Goal: Communication & Community: Ask a question

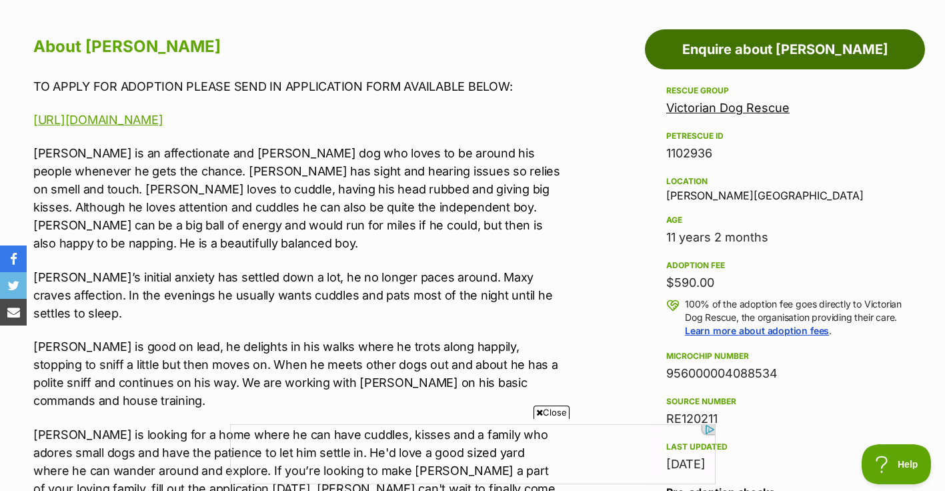
click at [709, 55] on link "Enquire about [PERSON_NAME]" at bounding box center [785, 49] width 280 height 40
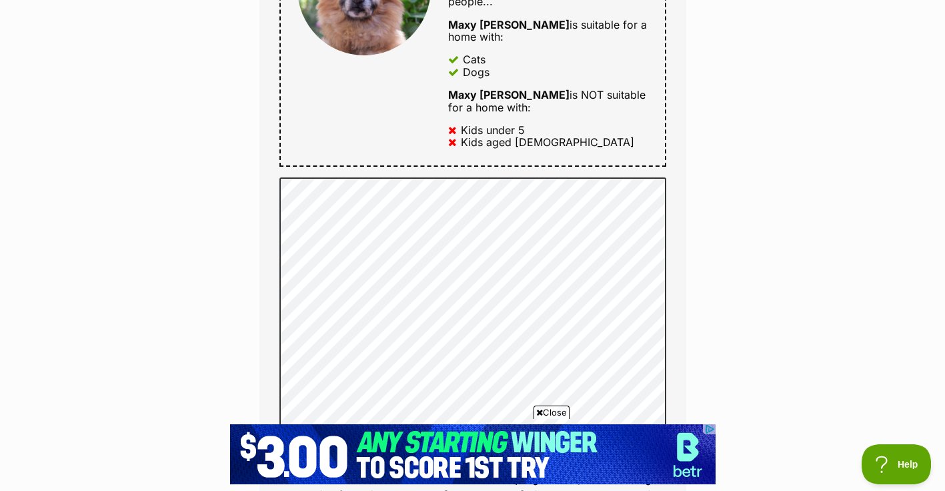
click at [742, 384] on div "Enquire about Maxy O’Cleary Full name Carmel Bell Email We require this to be a…" at bounding box center [472, 260] width 945 height 1879
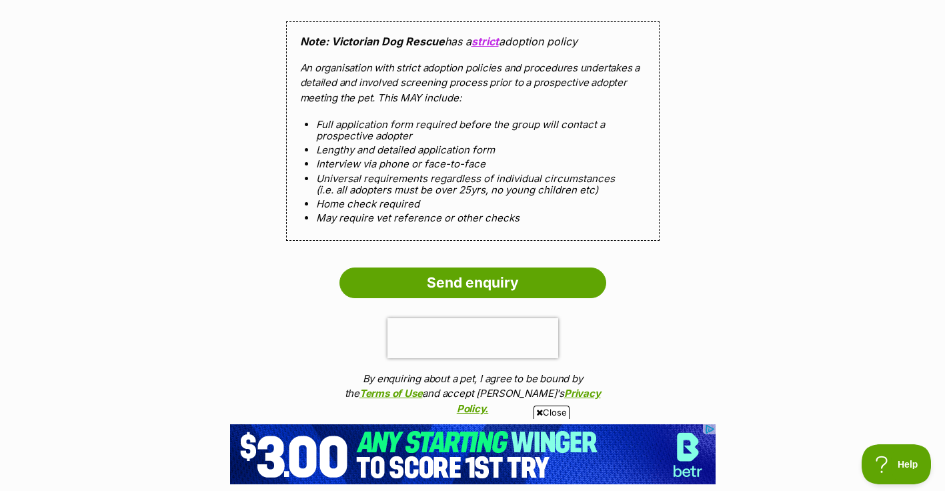
scroll to position [1361, 0]
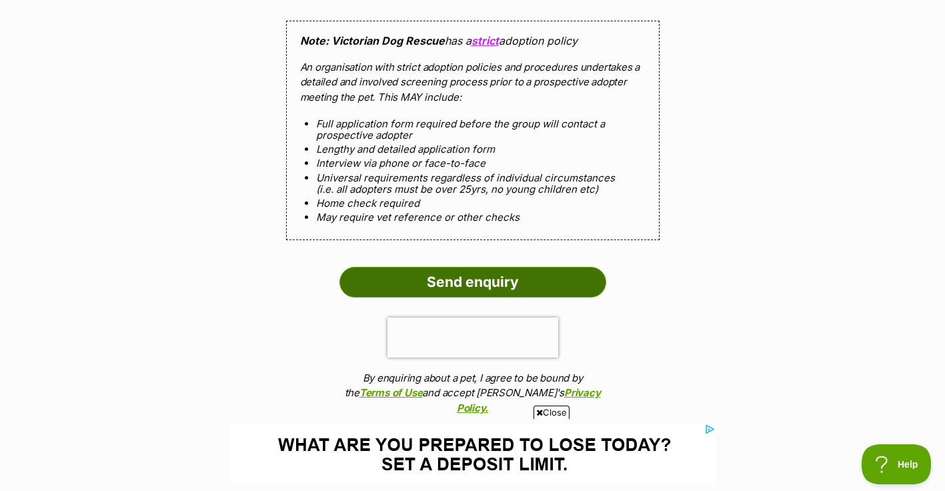
click at [441, 267] on input "Send enquiry" at bounding box center [472, 282] width 267 height 31
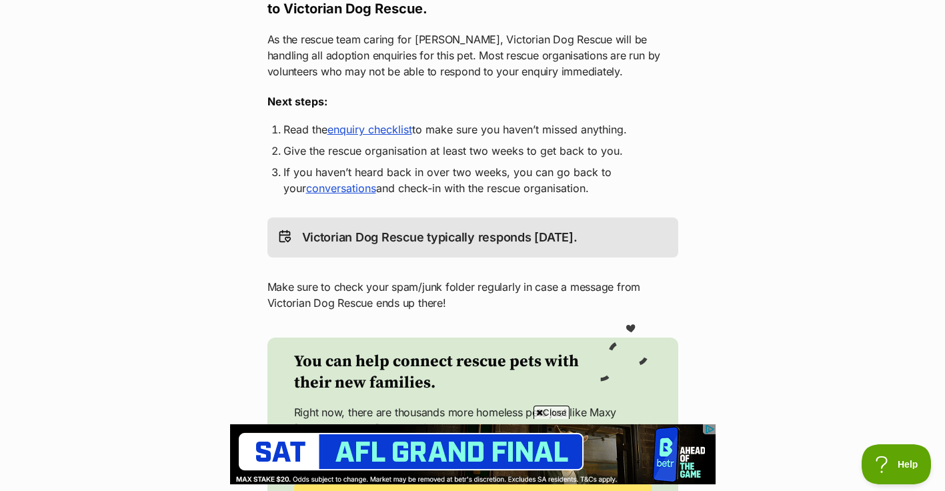
scroll to position [267, 0]
